Goal: Task Accomplishment & Management: Use online tool/utility

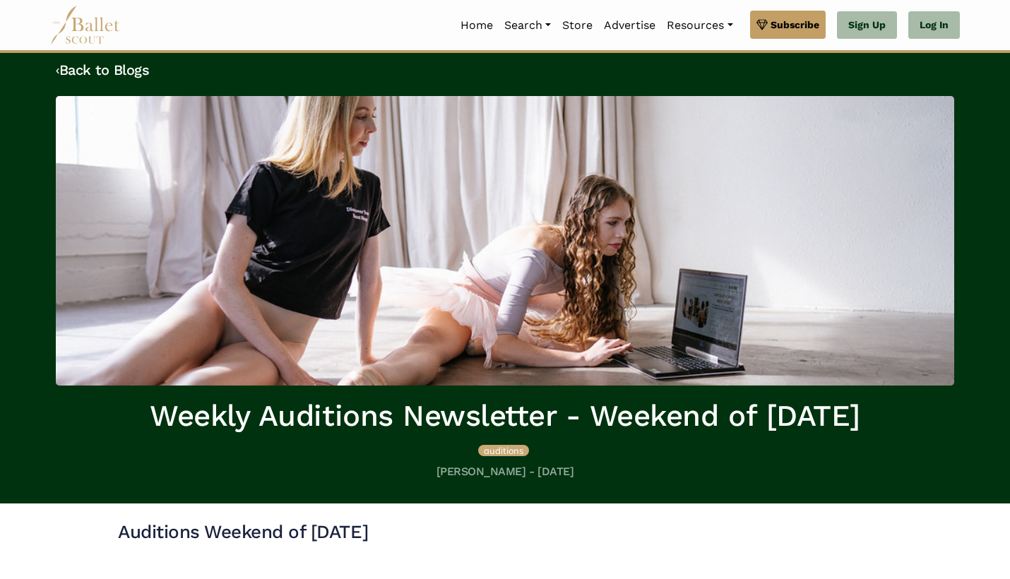
scroll to position [13, 0]
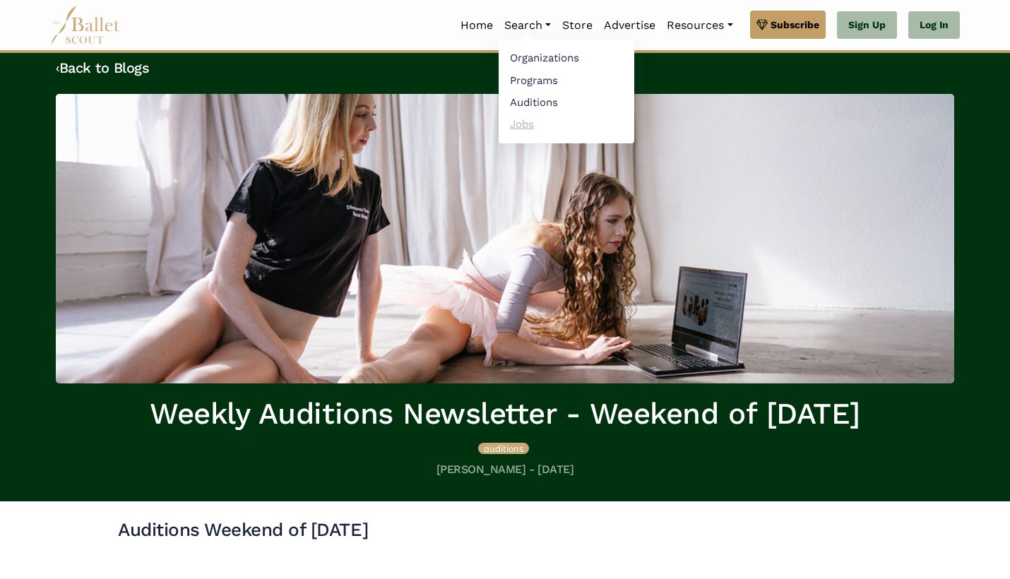
click at [515, 121] on link "Jobs" at bounding box center [567, 124] width 136 height 22
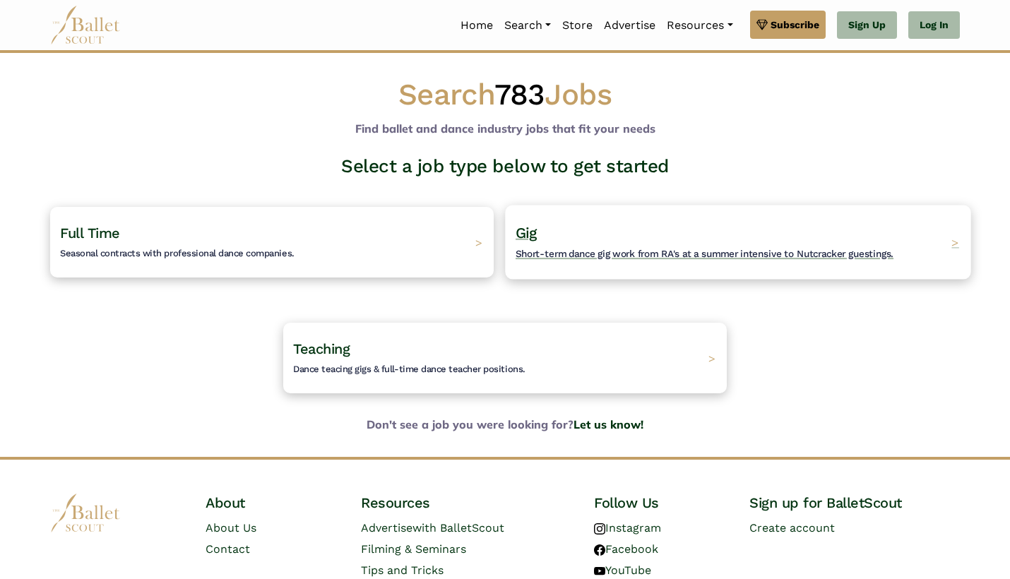
click at [570, 253] on span "Short-term dance gig work from RA's at a summer intensive to Nutcracker guestin…" at bounding box center [705, 253] width 378 height 11
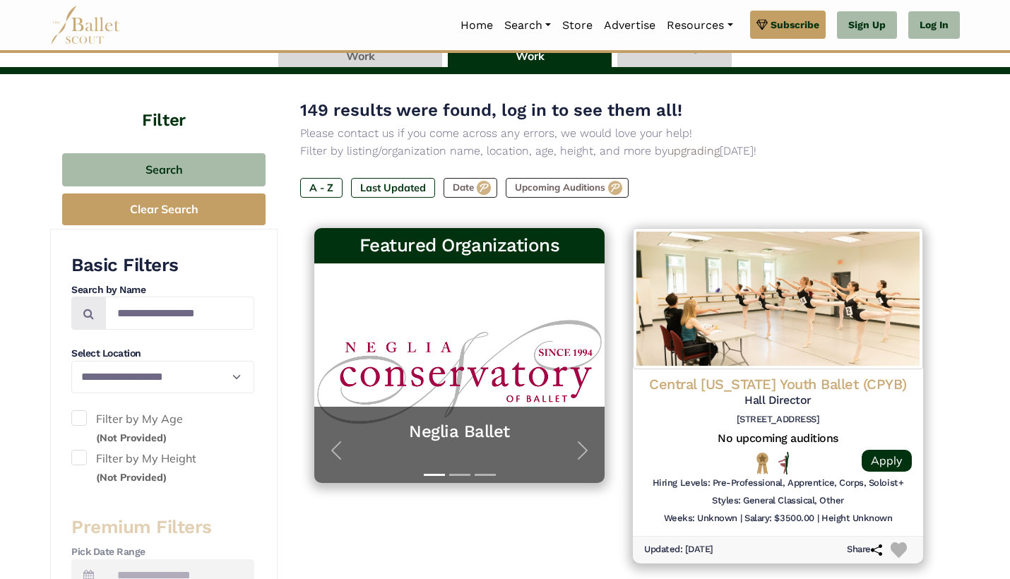
scroll to position [146, 0]
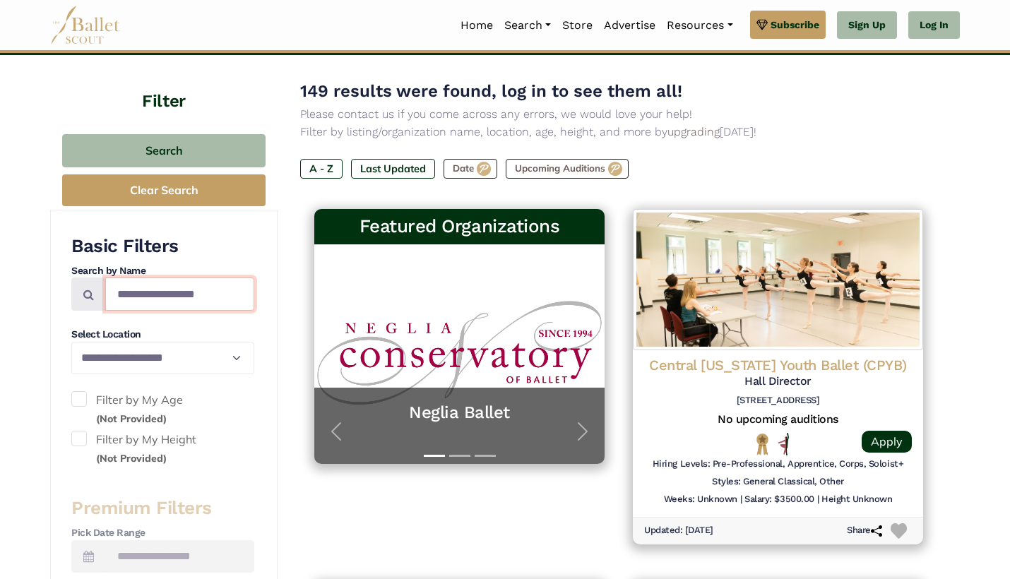
click at [201, 297] on input "Search by names..." at bounding box center [179, 294] width 149 height 33
type input "*********"
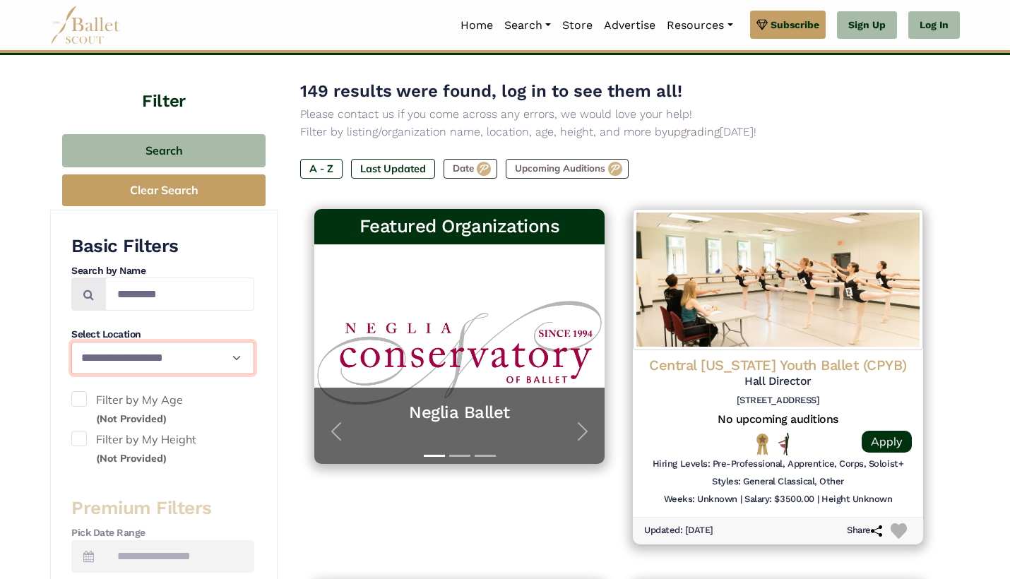
select select "**"
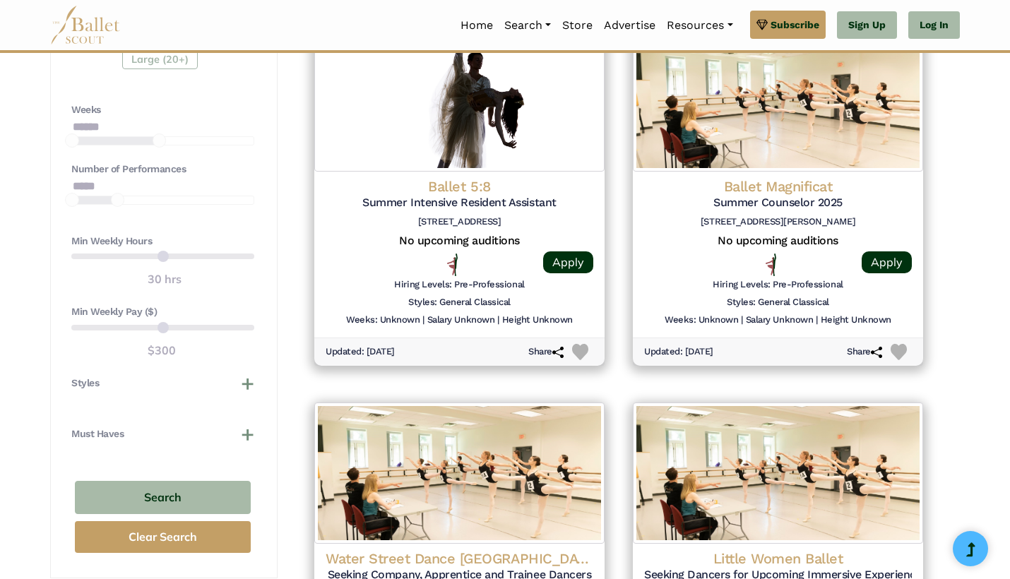
scroll to position [1070, 0]
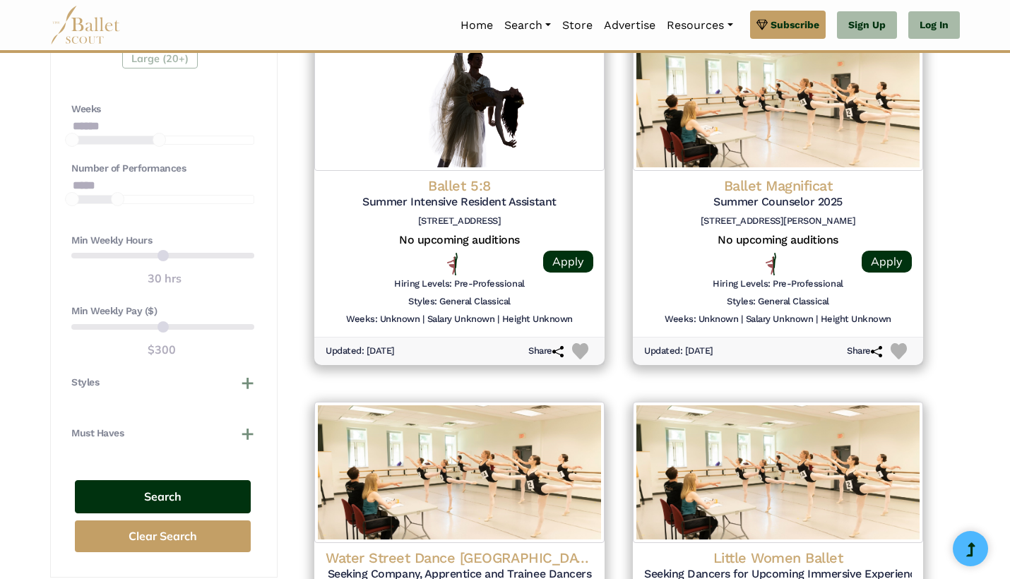
click at [149, 487] on button "Search" at bounding box center [163, 496] width 176 height 33
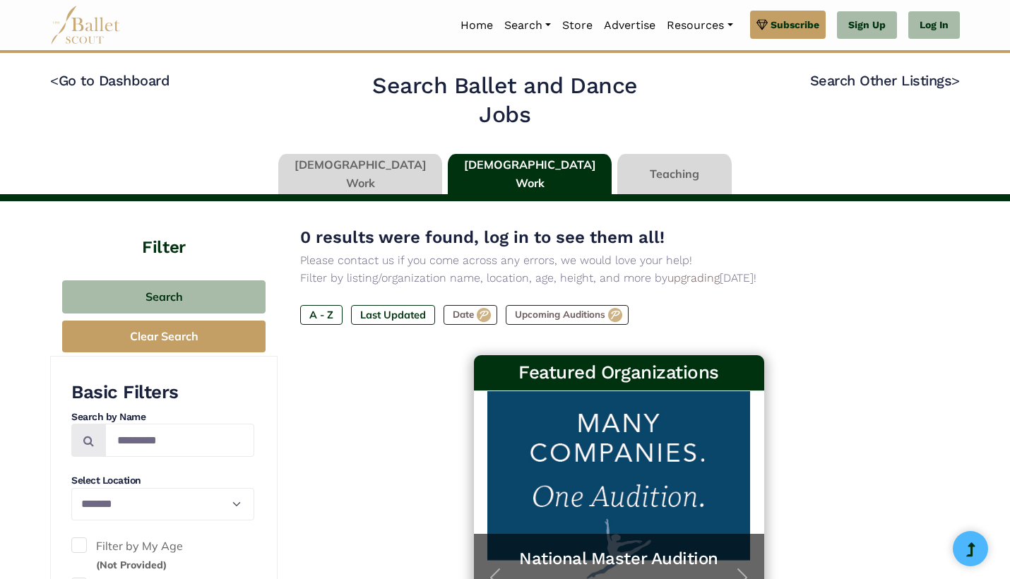
select select "**"
click at [917, 81] on link "Search Other Listings >" at bounding box center [885, 80] width 150 height 17
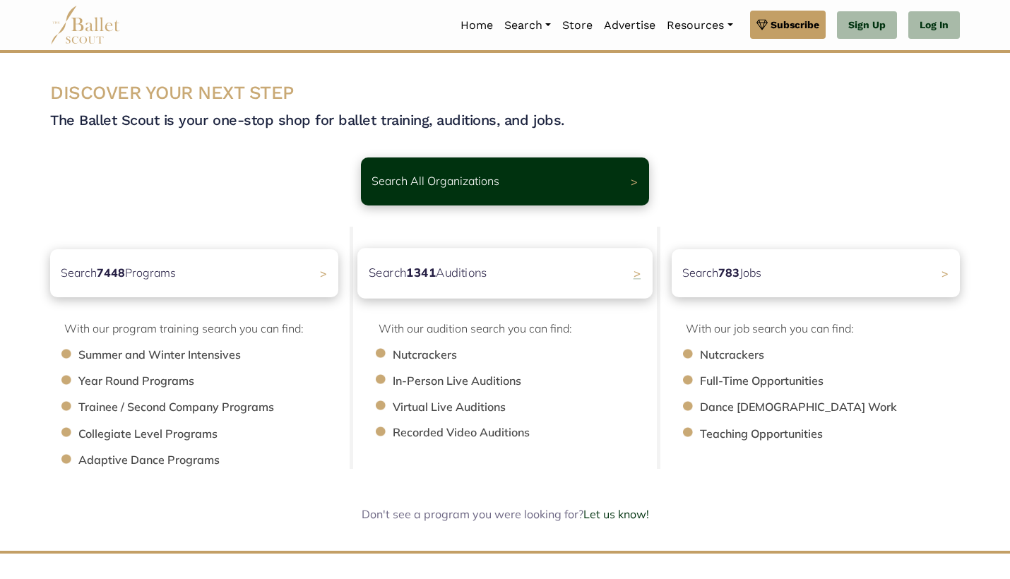
click at [460, 273] on p "Search 1341 Auditions" at bounding box center [428, 272] width 119 height 19
click at [749, 273] on p "Search 783 Jobs" at bounding box center [717, 272] width 83 height 19
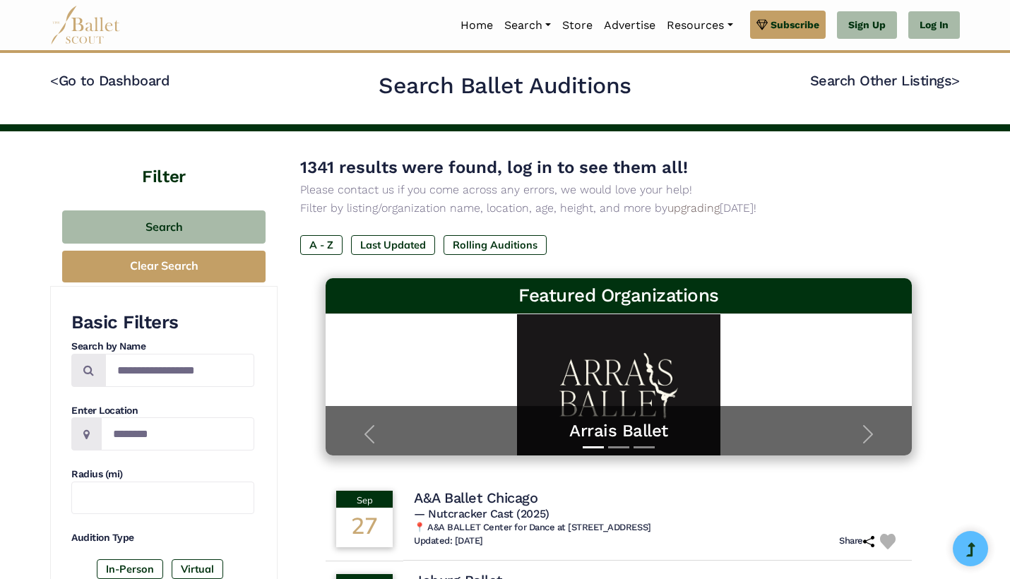
scroll to position [11, 0]
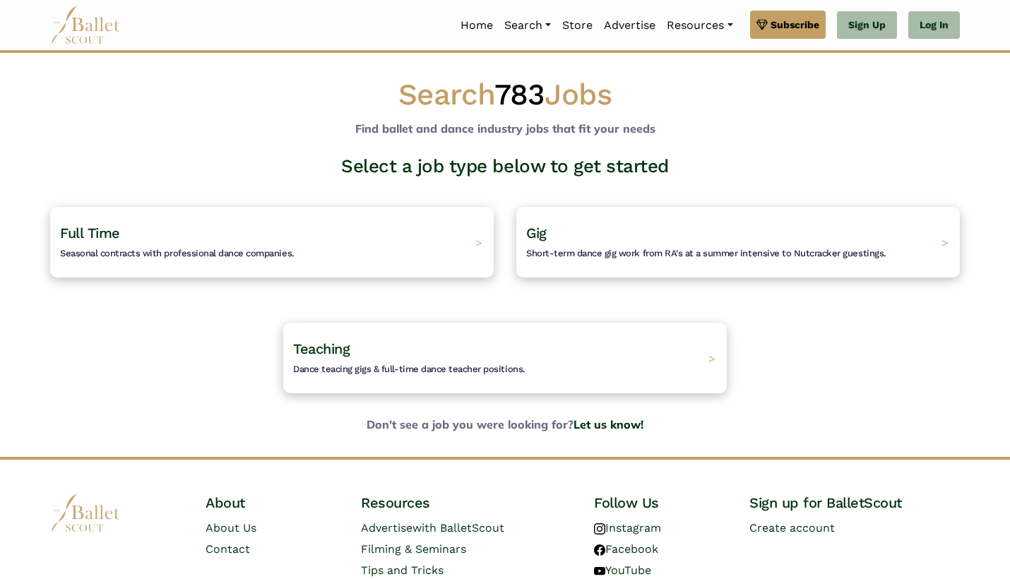
click at [600, 88] on h1 "Search 783 Jobs" at bounding box center [505, 95] width 910 height 39
click at [550, 240] on h4 "Gig Short-term dance gig work from RA's at a summer intensive to Nutcracker gue…" at bounding box center [705, 242] width 378 height 39
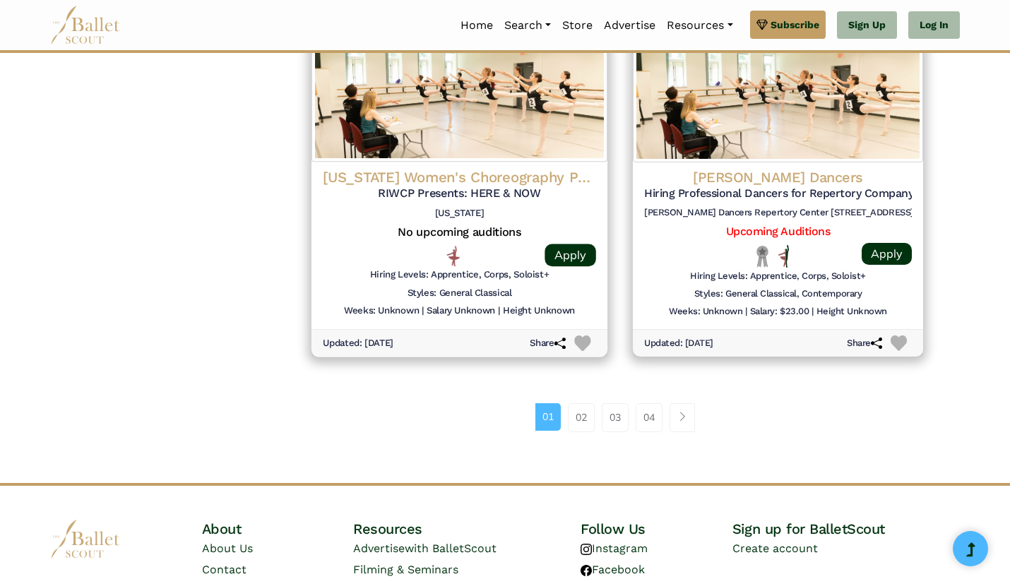
scroll to position [1854, 0]
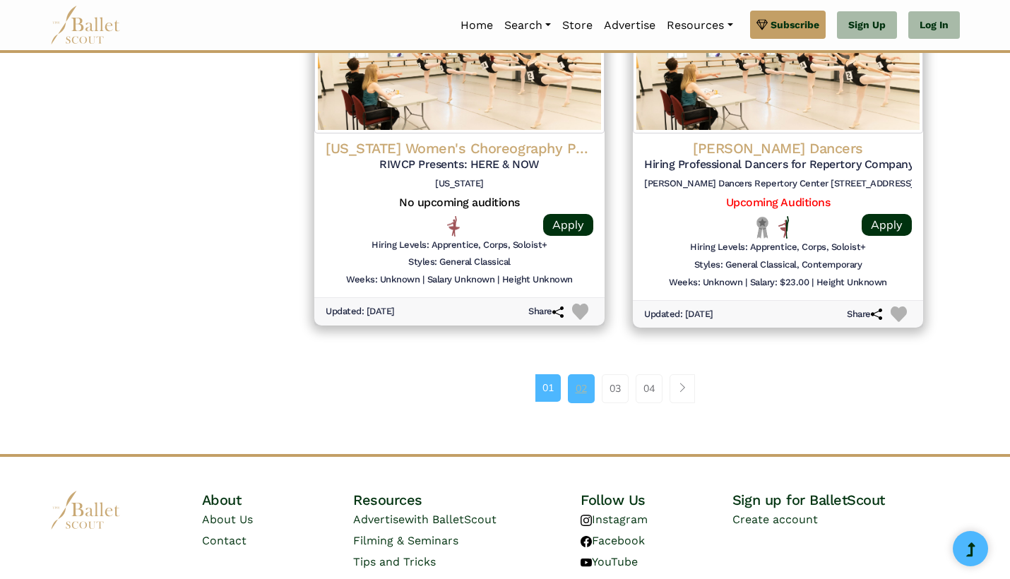
click at [580, 374] on link "02" at bounding box center [581, 388] width 27 height 28
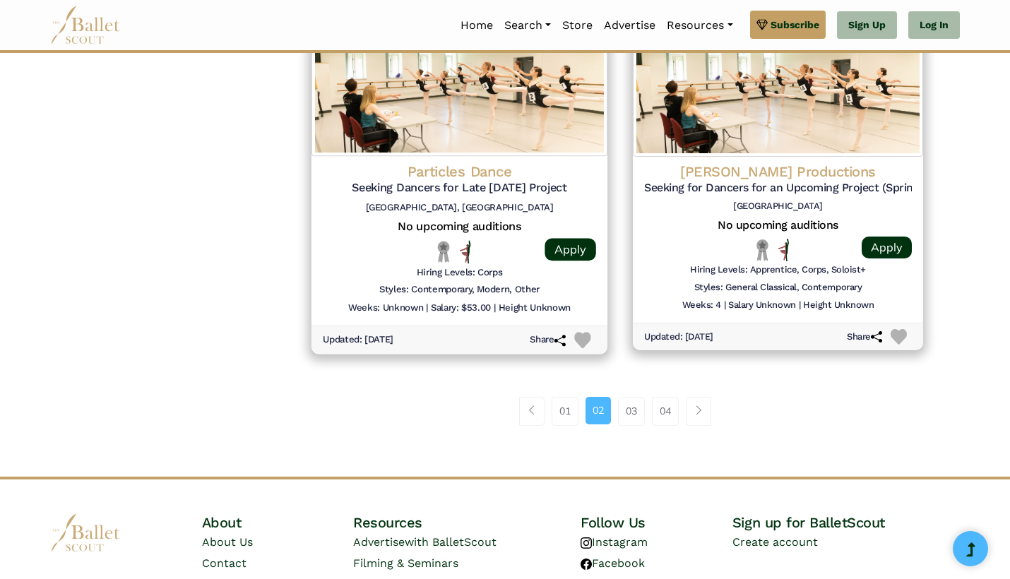
scroll to position [1839, 0]
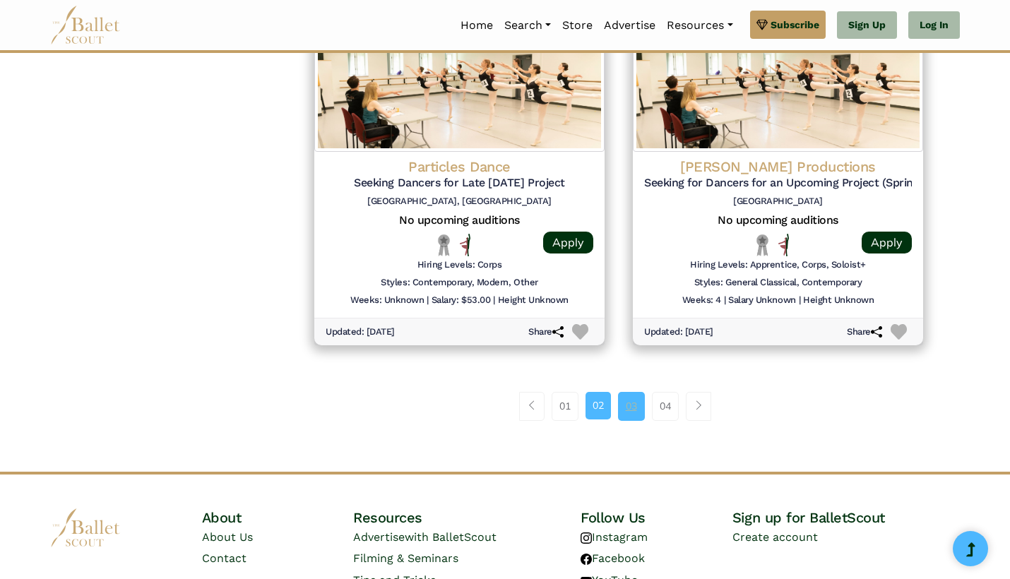
click at [626, 392] on link "03" at bounding box center [631, 406] width 27 height 28
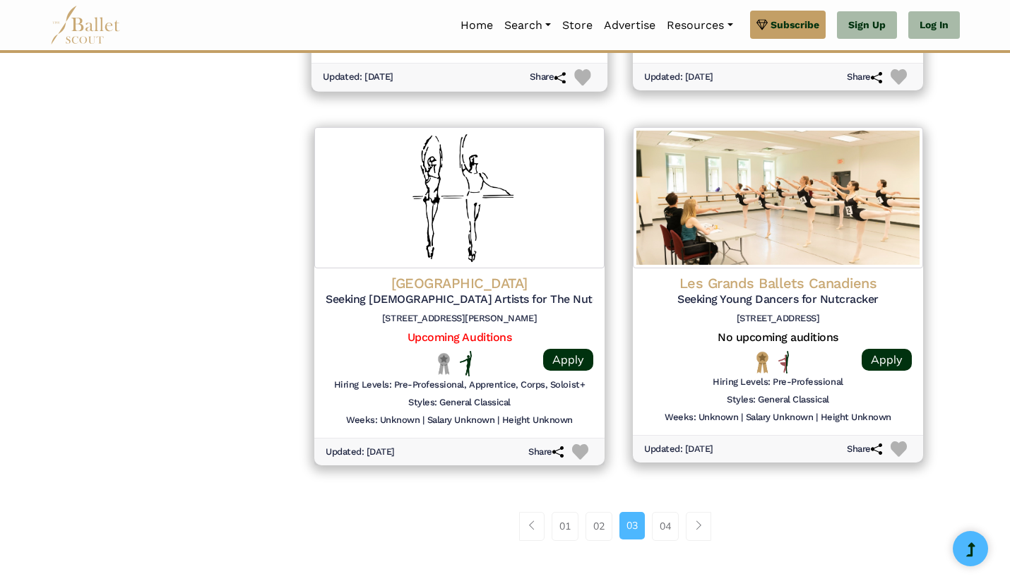
scroll to position [1720, 0]
click at [662, 511] on link "04" at bounding box center [665, 525] width 27 height 28
